Goal: Transaction & Acquisition: Purchase product/service

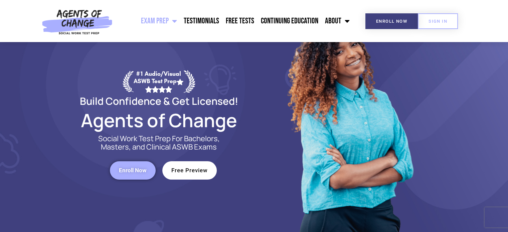
scroll to position [44, 0]
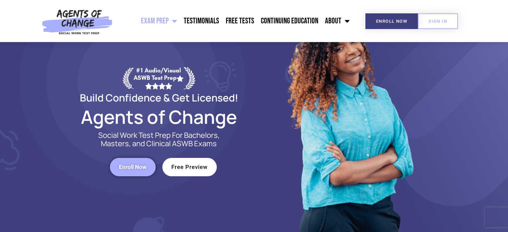
click at [138, 164] on span "Enroll Now" at bounding box center [133, 167] width 28 height 6
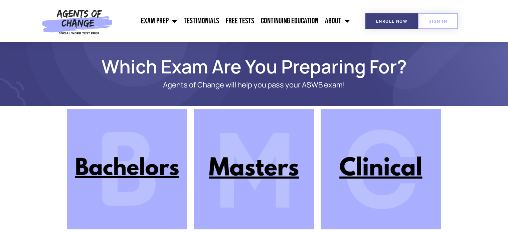
scroll to position [62, 0]
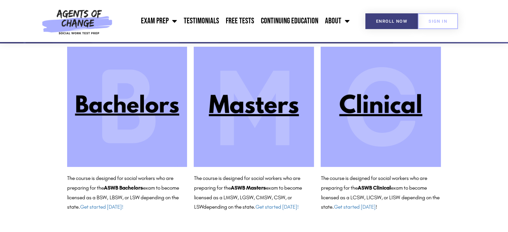
click at [357, 108] on img at bounding box center [380, 107] width 120 height 120
